Goal: Task Accomplishment & Management: Complete application form

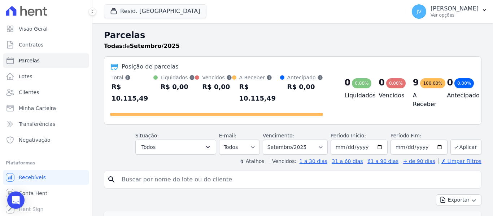
select select
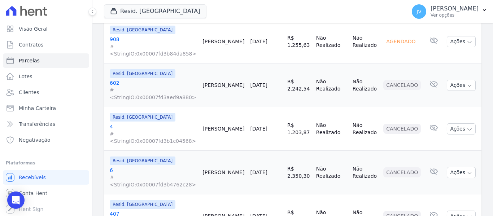
scroll to position [491, 0]
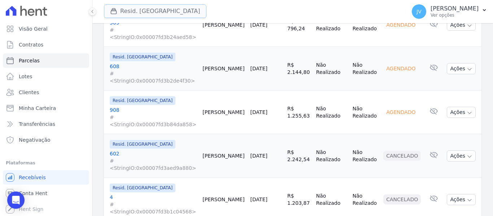
click at [127, 8] on button "Resid. [GEOGRAPHIC_DATA]" at bounding box center [155, 11] width 102 height 14
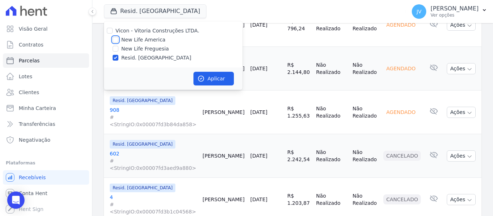
click at [114, 39] on input "New Life America" at bounding box center [116, 40] width 6 height 6
checkbox input "true"
click at [114, 63] on div "Vicon - Vitoria Construções LTDA. New Life America New Life Freguesia Resid. Ar…" at bounding box center [173, 44] width 139 height 46
click at [114, 57] on input "Resid. [GEOGRAPHIC_DATA]" at bounding box center [116, 58] width 6 height 6
checkbox input "false"
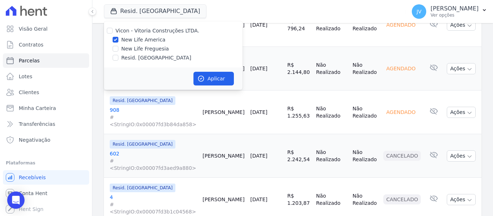
click at [204, 71] on div "Aplicar" at bounding box center [173, 78] width 139 height 22
click at [206, 75] on button "Aplicar" at bounding box center [213, 79] width 40 height 14
select select
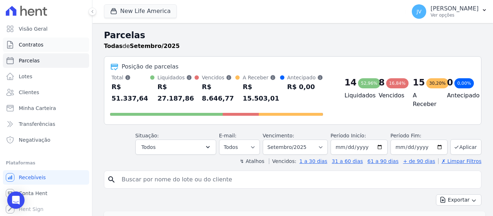
click at [25, 45] on span "Contratos" at bounding box center [31, 44] width 25 height 7
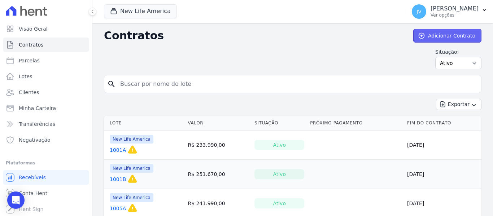
click at [457, 35] on link "Adicionar Contrato" at bounding box center [447, 36] width 68 height 14
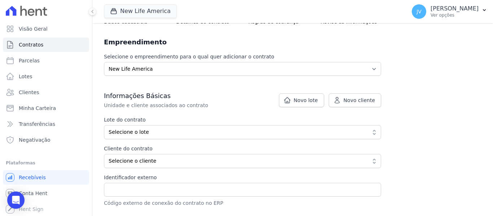
scroll to position [108, 0]
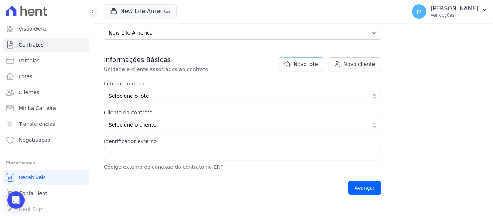
click at [315, 67] on span "Novo lote" at bounding box center [306, 64] width 24 height 7
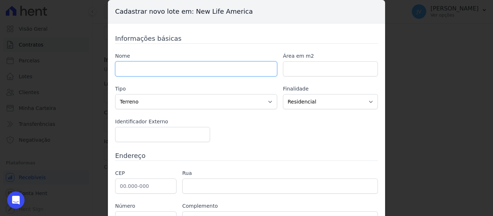
click at [183, 69] on input "text" at bounding box center [196, 68] width 162 height 15
type input "1101B"
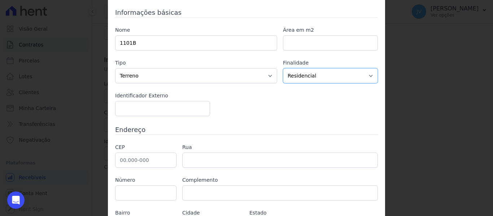
scroll to position [36, 0]
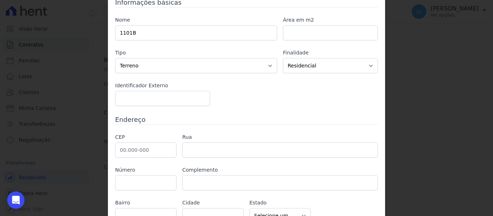
drag, startPoint x: 151, startPoint y: 134, endPoint x: 153, endPoint y: 143, distance: 8.6
click at [152, 138] on label "CEP" at bounding box center [145, 138] width 61 height 8
click at [154, 146] on input "text" at bounding box center [145, 150] width 61 height 15
type input "04.428-010"
type input "Avenida Yervant Kissajikian"
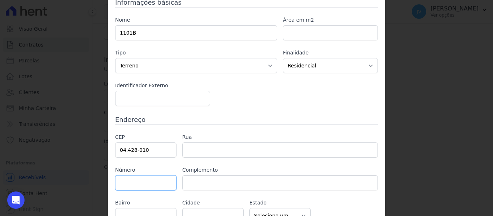
type input "Americanópolis"
type input "São Paulo"
select select "SP"
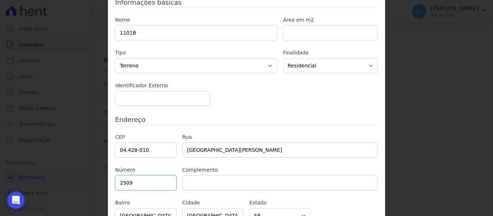
type input "2509"
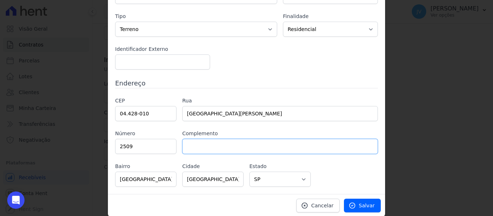
scroll to position [73, 0]
click at [367, 205] on span "Salvar" at bounding box center [367, 204] width 16 height 7
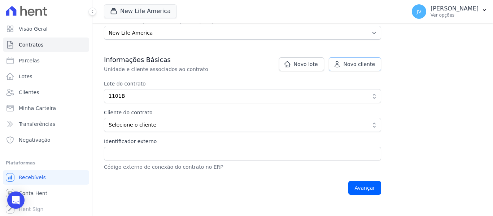
click at [355, 63] on span "Novo cliente" at bounding box center [359, 64] width 31 height 7
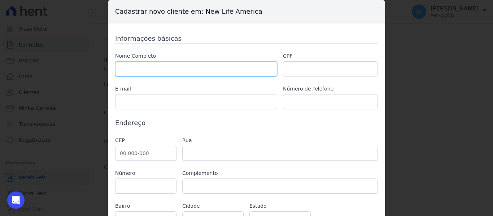
click at [180, 64] on input "text" at bounding box center [196, 68] width 162 height 15
paste input "[PERSON_NAME] [PERSON_NAME]"
type input "[PERSON_NAME] [PERSON_NAME]"
paste input "415.543.978-63"
type input "415.543.978-63"
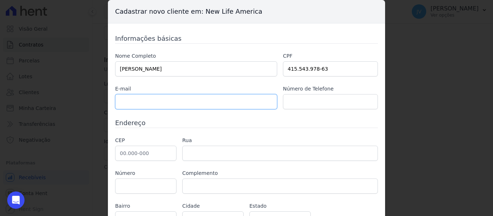
click at [223, 99] on input "text" at bounding box center [196, 101] width 162 height 15
paste input ": Jonas_cheloni10@hotmail.com"
drag, startPoint x: 120, startPoint y: 101, endPoint x: 110, endPoint y: 101, distance: 10.1
click at [110, 101] on div "Informações básicas Nome Completo JONAS MARTINS CHELONI CPF 415.543.978-63 E-ma…" at bounding box center [246, 128] width 277 height 210
type input "Jonas_cheloni10@hotmail.com"
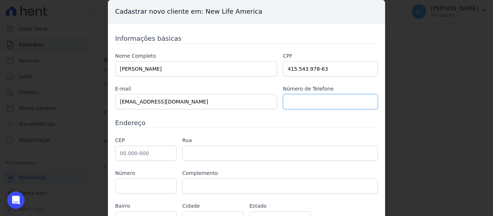
paste input "(11)96787-9245"
click at [293, 101] on input "(11)96787-9245" at bounding box center [330, 101] width 95 height 15
type input "(11) 96787-9245"
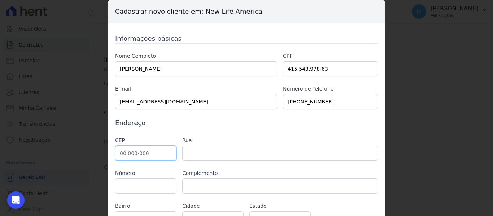
click at [147, 154] on input "text" at bounding box center [145, 153] width 61 height 15
paste input "04.433-230"
type input "04.433-230"
click at [165, 185] on input "text" at bounding box center [145, 186] width 61 height 15
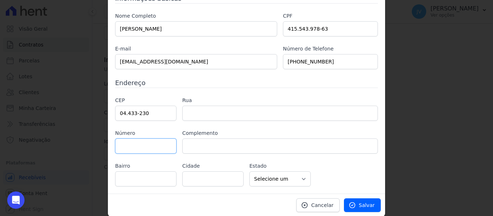
scroll to position [40, 0]
type input "Rua Antônio Baracho dos Santos"
type input "Jardim São Carlos (Zona Sul)"
type input "São Paulo"
select select "SP"
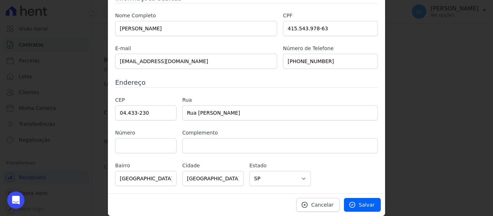
drag, startPoint x: 285, startPoint y: 160, endPoint x: 278, endPoint y: 160, distance: 7.9
click at [285, 160] on div "CEP 04.433-230 Rua Rua Antônio Baracho dos Santos Número Complemento Bairro Jar…" at bounding box center [246, 141] width 263 height 90
click at [141, 143] on input "text" at bounding box center [145, 145] width 61 height 15
type input "27"
type input "c"
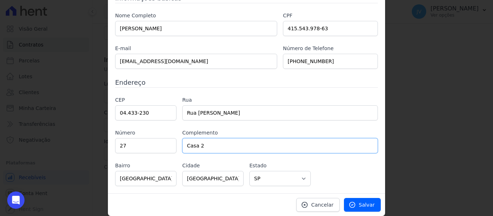
type input "Casa 2"
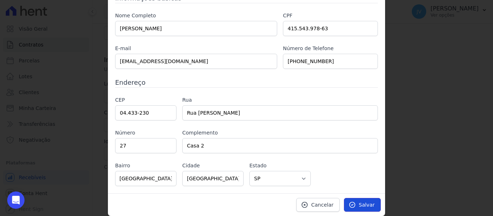
click at [374, 205] on link "Salvar" at bounding box center [362, 205] width 37 height 14
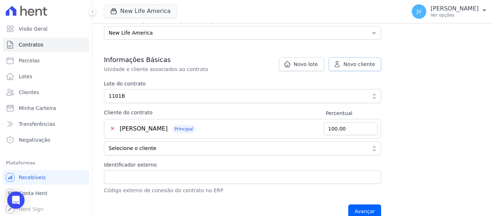
click at [348, 62] on span "Novo cliente" at bounding box center [359, 64] width 31 height 7
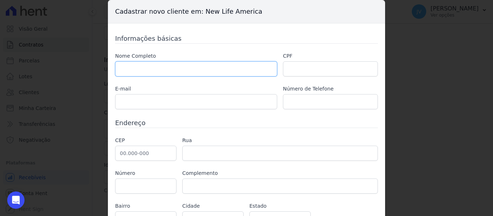
click at [152, 64] on input "text" at bounding box center [196, 68] width 162 height 15
paste input "TAWANA GARCIA SANTIAGO CHELONI"
type input "TAWANA GARCIA SANTIAGO CHELONI"
click at [298, 70] on input "text" at bounding box center [330, 68] width 95 height 15
paste input "426.119.958-00"
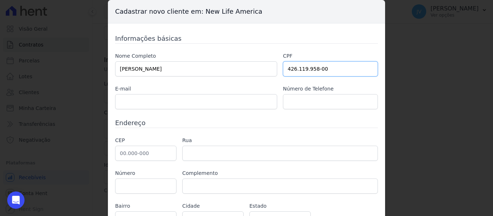
type input "426.119.958-00"
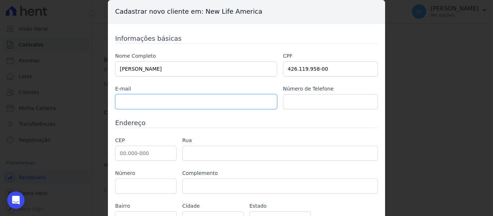
click at [231, 103] on input "text" at bounding box center [196, 101] width 162 height 15
paste input "l: Página 2 de 10 tawanagarciacheloni@gmail.com"
drag, startPoint x: 148, startPoint y: 101, endPoint x: 92, endPoint y: 97, distance: 56.8
click at [92, 97] on div "Cadastrar novo cliente em: New Life America Informações básicas Nome Completo T…" at bounding box center [246, 108] width 493 height 216
type input "tawanagarciacheloni@gmail.com"
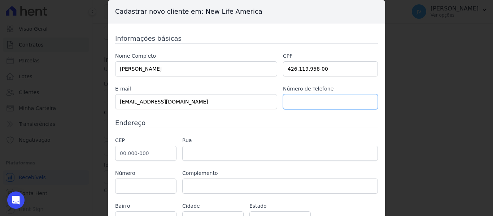
click at [306, 97] on input "text" at bounding box center [330, 101] width 95 height 15
paste input "(11)95267-7006"
click at [294, 101] on input "(11)95267-7006" at bounding box center [330, 101] width 95 height 15
click at [293, 101] on input "(11)95267-7006" at bounding box center [330, 101] width 95 height 15
type input "(11) 95267-7006"
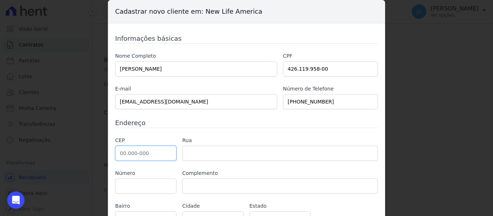
click at [148, 157] on input "text" at bounding box center [145, 153] width 61 height 15
click at [153, 150] on input "text" at bounding box center [145, 153] width 61 height 15
paste input "04.433-230"
type input "04.433-230"
click at [259, 173] on label "Complemento" at bounding box center [280, 174] width 196 height 8
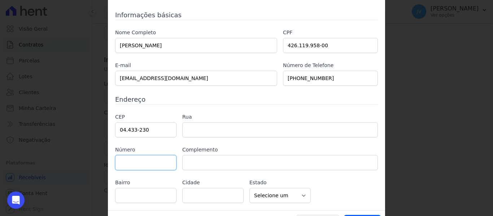
type input "Rua Antônio Baracho dos Santos"
type input "Jardim São Carlos (Zona Sul)"
type input "São Paulo"
select select "SP"
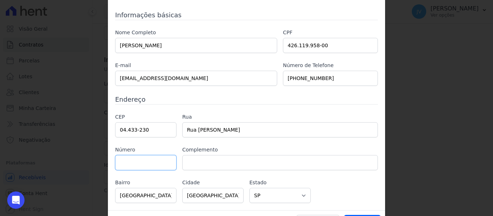
scroll to position [36, 0]
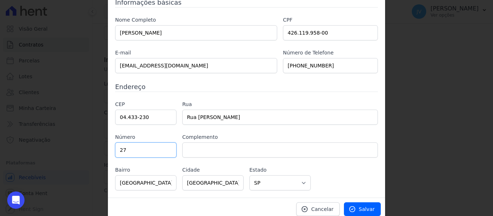
type input "27"
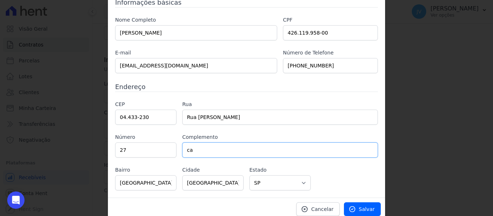
type input "c"
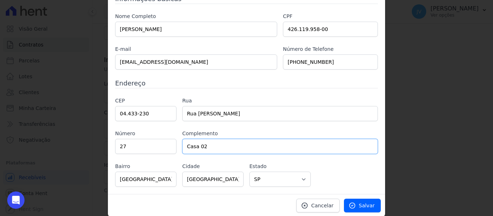
scroll to position [40, 0]
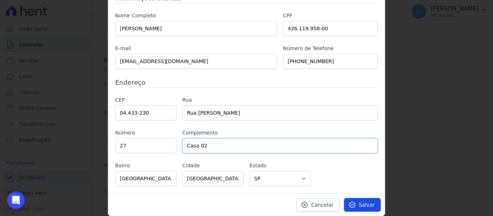
type input "Casa 02"
click at [358, 206] on link "Salvar" at bounding box center [362, 205] width 37 height 14
type input "50.00"
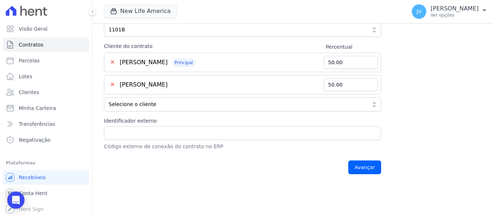
scroll to position [180, 0]
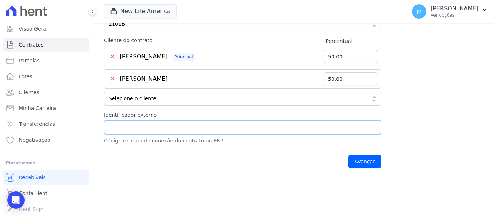
click at [170, 128] on input "Identificador externo" at bounding box center [242, 128] width 277 height 14
type input "1106B"
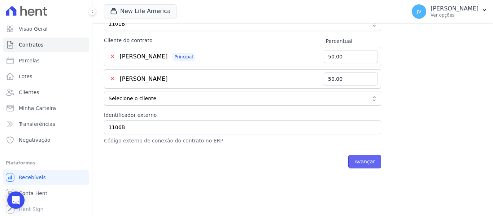
click at [359, 162] on input "Avançar" at bounding box center [364, 162] width 33 height 14
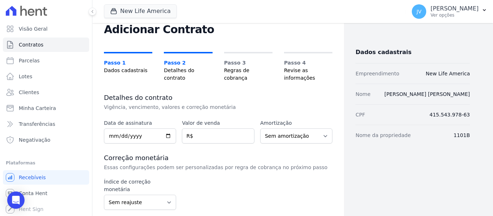
scroll to position [36, 0]
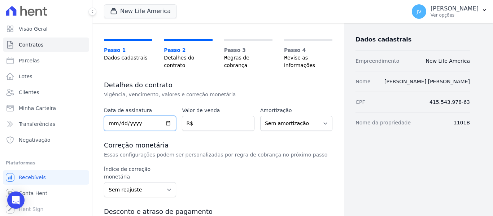
click at [109, 124] on input "date" at bounding box center [140, 123] width 72 height 15
type input "[DATE]"
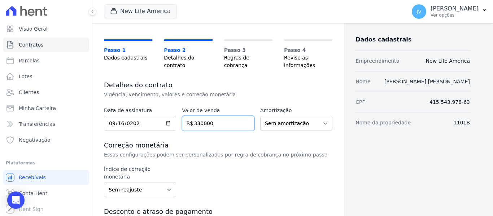
type input "330000"
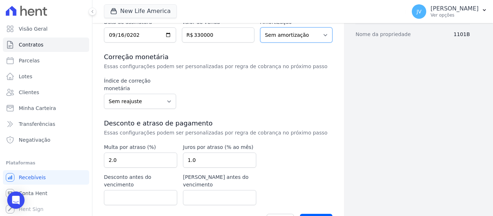
scroll to position [132, 0]
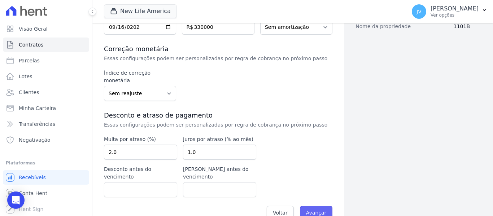
click at [311, 206] on input "Avançar" at bounding box center [316, 213] width 33 height 14
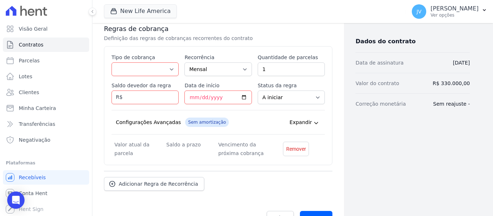
scroll to position [144, 0]
click at [157, 72] on select "Parcela Normal Entrada Sinal Intercalada Chaves Pré-chaves Pós-chaves Impostos …" at bounding box center [145, 69] width 67 height 14
select select "deposit"
click at [112, 62] on select "Parcela Normal Entrada Sinal Intercalada Chaves Pré-chaves Pós-chaves Impostos …" at bounding box center [145, 69] width 67 height 14
click at [142, 96] on input "Saldo devedor da regra" at bounding box center [145, 97] width 67 height 14
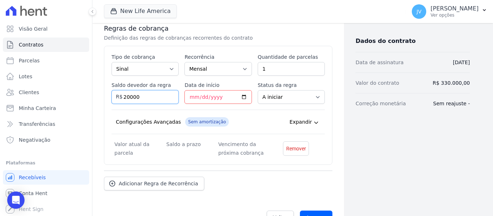
type input "20000"
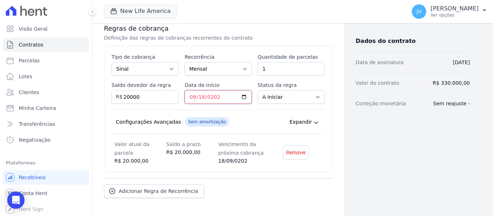
type input "2025-09-18"
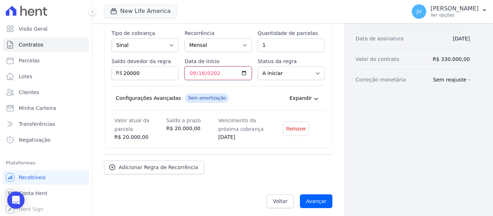
scroll to position [172, 0]
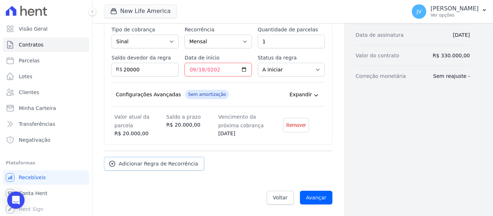
click at [172, 163] on span "Adicionar Regra de Recorrência" at bounding box center [158, 163] width 79 height 7
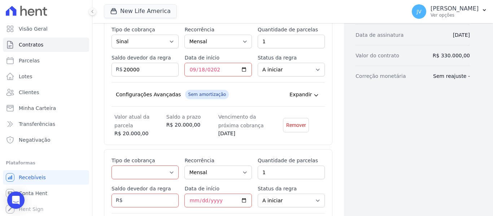
click at [302, 93] on span "Expandir" at bounding box center [300, 94] width 22 height 7
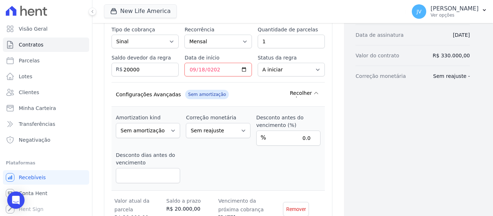
click at [302, 93] on span "Recolher" at bounding box center [301, 92] width 22 height 7
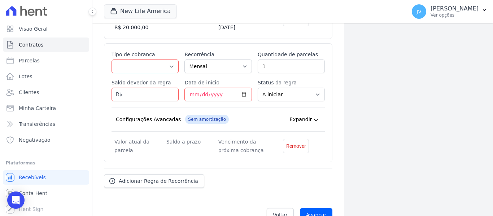
scroll to position [280, 0]
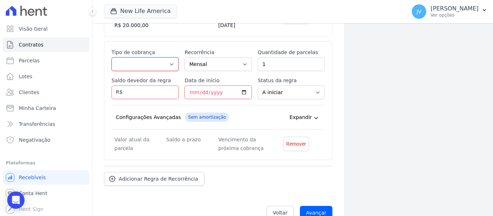
click at [159, 65] on select "Parcela Normal Entrada Sinal Intercalada Chaves Pré-chaves Pós-chaves Impostos …" at bounding box center [145, 64] width 67 height 14
select select "standard"
click at [112, 57] on select "Parcela Normal Entrada Sinal Intercalada Chaves Pré-chaves Pós-chaves Impostos …" at bounding box center [145, 64] width 67 height 14
click at [153, 66] on select "Parcela Normal Entrada Sinal Intercalada Chaves Pré-chaves Pós-chaves Impostos …" at bounding box center [145, 64] width 67 height 14
click at [112, 57] on select "Parcela Normal Entrada Sinal Intercalada Chaves Pré-chaves Pós-chaves Impostos …" at bounding box center [145, 64] width 67 height 14
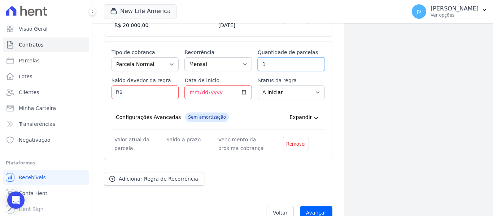
drag, startPoint x: 269, startPoint y: 65, endPoint x: 228, endPoint y: 66, distance: 40.8
click at [228, 66] on div "Esse tipo de parcela não entra no saldo devedor do contrato. Tipo de cobrança P…" at bounding box center [218, 101] width 213 height 104
type input "24"
click at [149, 95] on input "Saldo devedor da regra" at bounding box center [145, 93] width 67 height 14
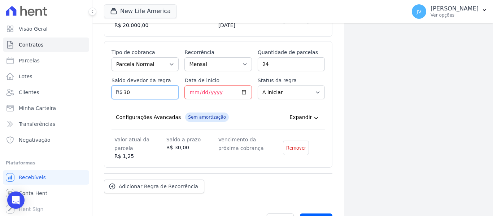
click at [146, 96] on input "30" at bounding box center [145, 93] width 67 height 14
type input "30000"
type input "2025-10-20"
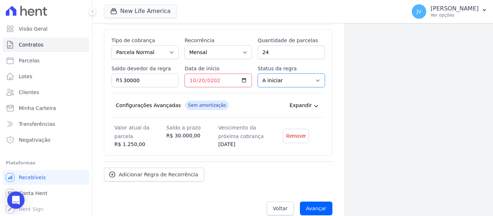
scroll to position [303, 0]
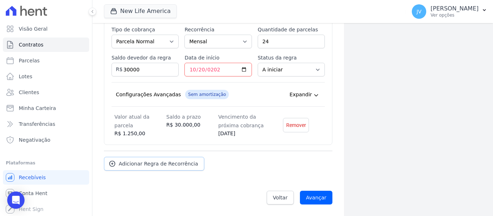
click at [179, 167] on span "Adicionar Regra de Recorrência" at bounding box center [158, 163] width 79 height 7
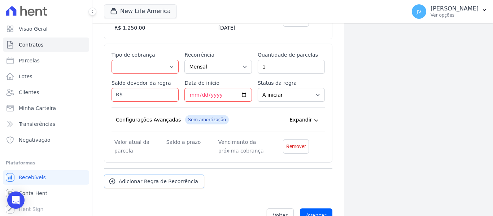
scroll to position [411, 0]
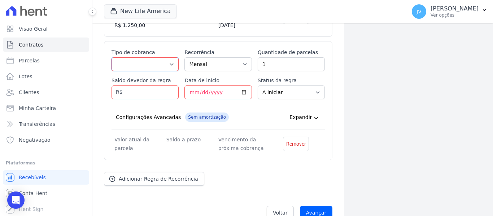
click at [167, 64] on select "Parcela Normal Entrada Sinal Intercalada Chaves Pré-chaves Pós-chaves Impostos …" at bounding box center [145, 64] width 67 height 14
select select "interleaved"
click at [112, 57] on select "Parcela Normal Entrada Sinal Intercalada Chaves Pré-chaves Pós-chaves Impostos …" at bounding box center [145, 64] width 67 height 14
drag, startPoint x: 275, startPoint y: 62, endPoint x: 245, endPoint y: 65, distance: 30.5
click at [245, 65] on div "Esse tipo de parcela não entra no saldo devedor do contrato. Tipo de cobrança P…" at bounding box center [218, 101] width 213 height 104
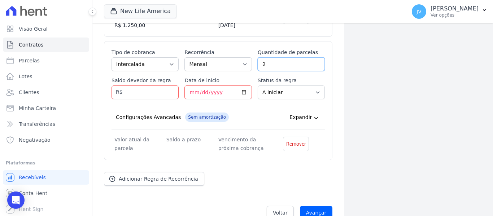
type input "2"
type input "6400"
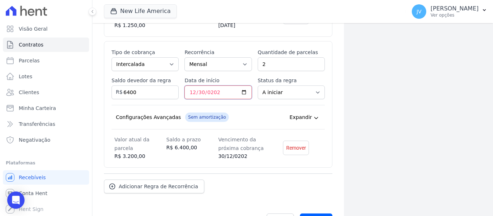
type input "2025-12-30"
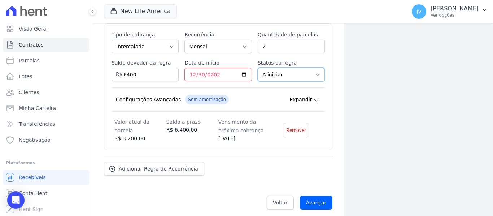
scroll to position [434, 0]
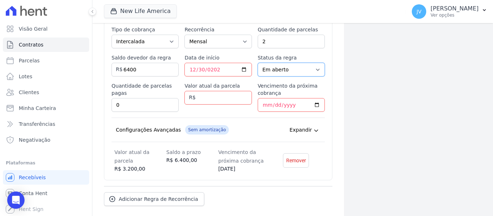
select select "not_started"
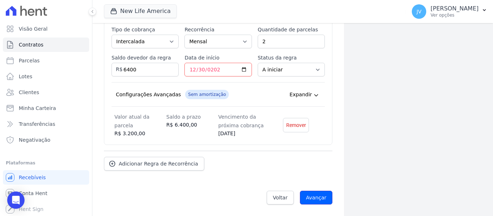
drag, startPoint x: 316, startPoint y: 198, endPoint x: 355, endPoint y: 92, distance: 113.4
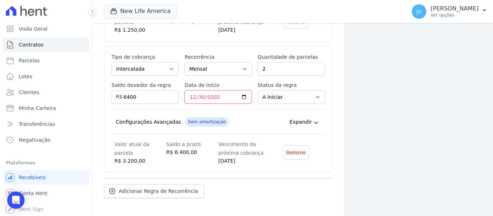
scroll to position [362, 0]
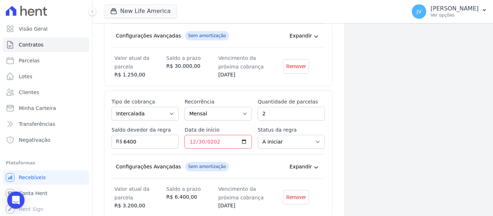
click at [314, 32] on div "Expandir" at bounding box center [304, 35] width 31 height 9
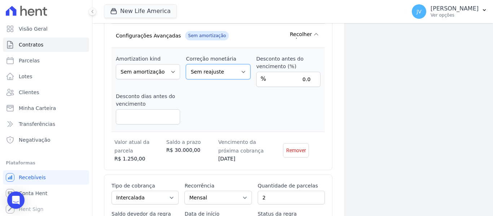
click at [244, 75] on select "Sem reajuste Média dos últimos 12 meses acumulado de INCCM Média dos últimos 12…" at bounding box center [218, 71] width 64 height 15
select select "inccdi"
click at [186, 64] on select "Sem reajuste Média dos últimos 12 meses acumulado de INCCM Média dos últimos 12…" at bounding box center [218, 71] width 64 height 15
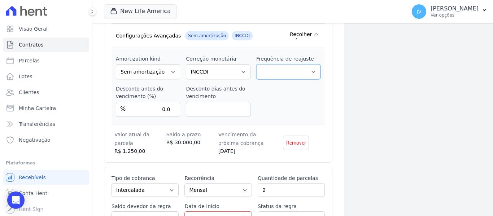
click at [306, 72] on select "Corrigido semestralmente Corrigido mensalmente Corrigido anualmente" at bounding box center [288, 71] width 64 height 15
select select "monthly"
click at [256, 71] on select "Corrigido semestralmente Corrigido mensalmente Corrigido anualmente" at bounding box center [288, 71] width 64 height 15
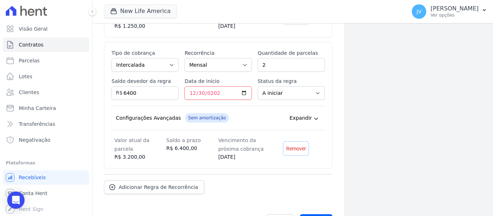
scroll to position [517, 0]
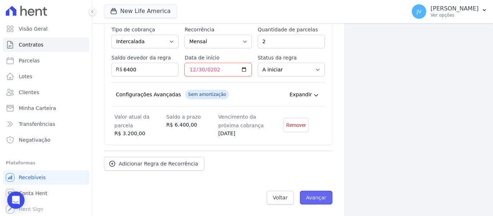
click at [311, 200] on input "Avançar" at bounding box center [316, 198] width 33 height 14
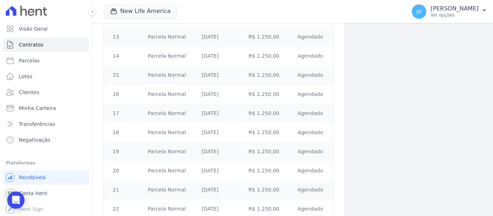
scroll to position [518, 0]
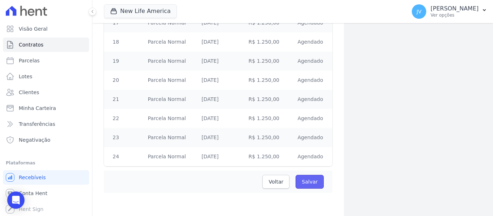
click at [308, 183] on input "Salvar" at bounding box center [310, 182] width 28 height 14
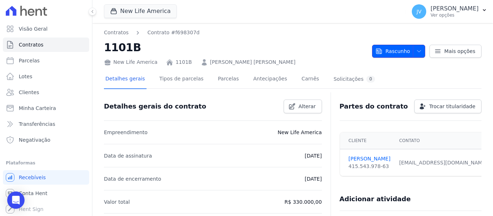
click at [393, 50] on span "Rascunho" at bounding box center [392, 51] width 35 height 13
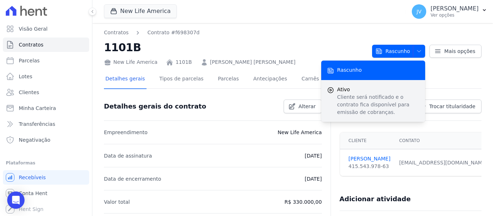
click at [330, 93] on icon "submit" at bounding box center [330, 90] width 7 height 7
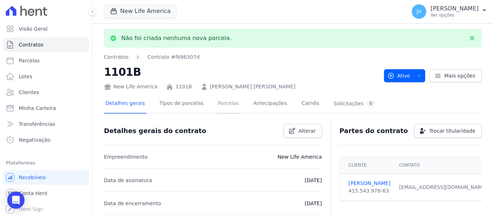
click at [219, 102] on link "Parcelas" at bounding box center [229, 104] width 24 height 19
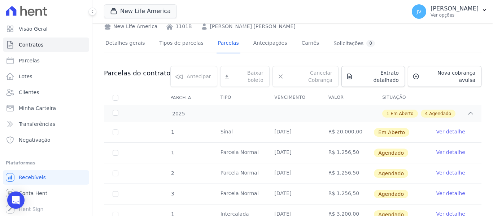
scroll to position [36, 0]
click at [449, 128] on link "Ver detalhe" at bounding box center [450, 131] width 29 height 7
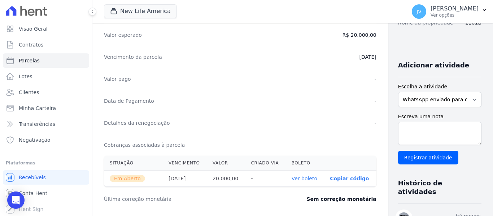
scroll to position [144, 0]
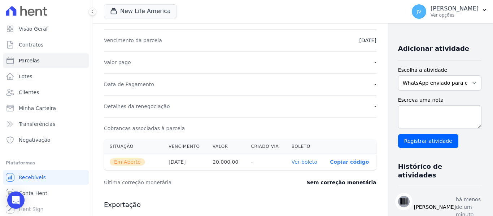
click at [292, 165] on link "Ver boleto" at bounding box center [305, 162] width 26 height 6
